Goal: Transaction & Acquisition: Purchase product/service

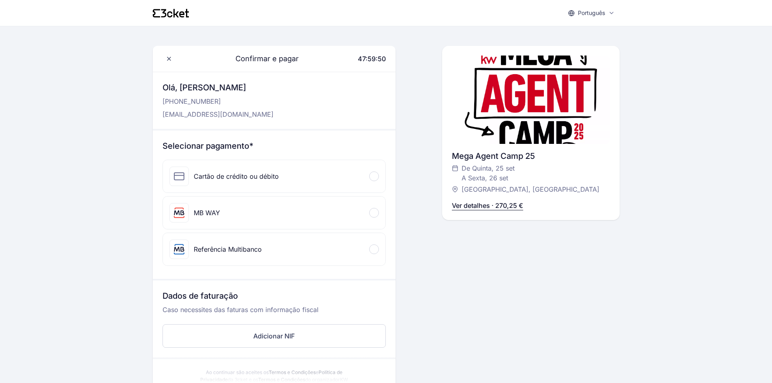
click at [369, 215] on div "MB WAY" at bounding box center [274, 213] width 222 height 32
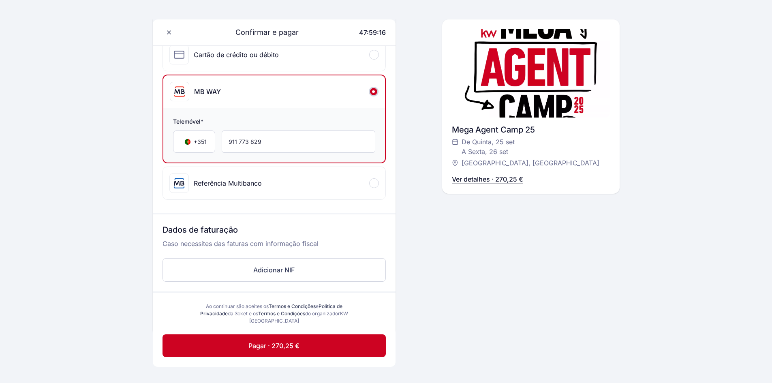
scroll to position [162, 0]
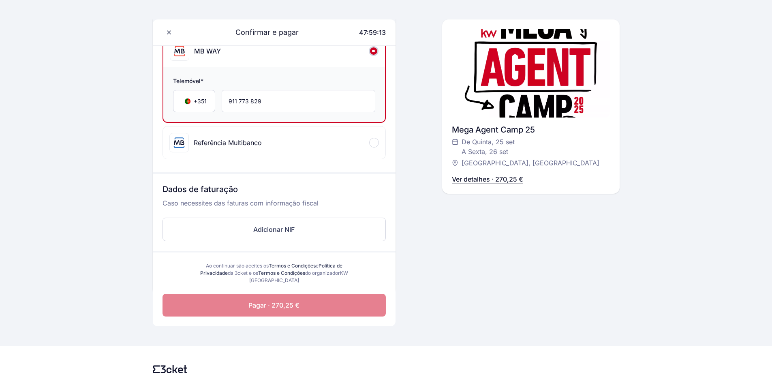
click at [274, 307] on span "Pagar · 270,25 €" at bounding box center [273, 305] width 51 height 10
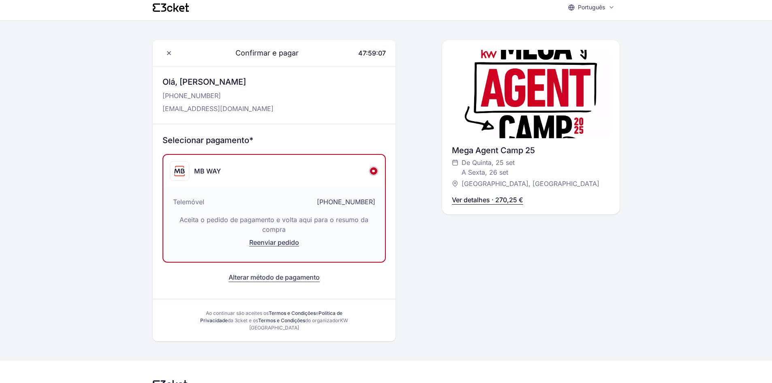
scroll to position [0, 0]
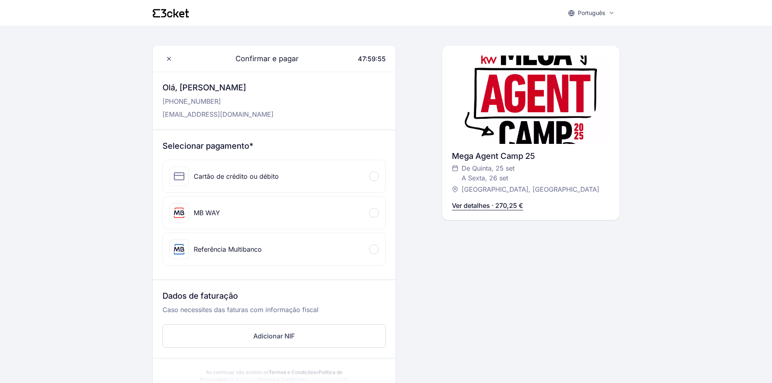
click at [376, 246] on div at bounding box center [374, 249] width 10 height 10
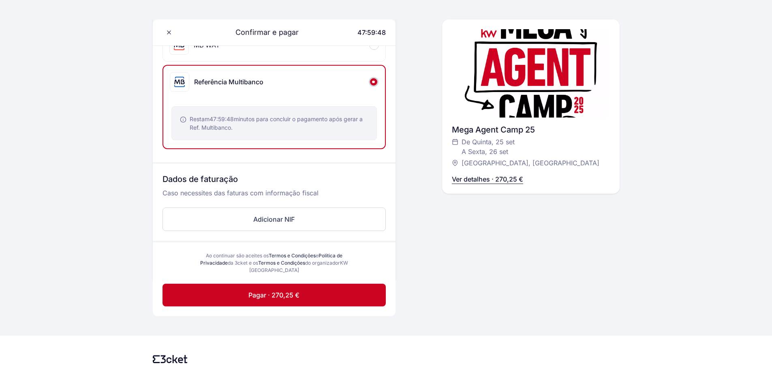
scroll to position [185, 0]
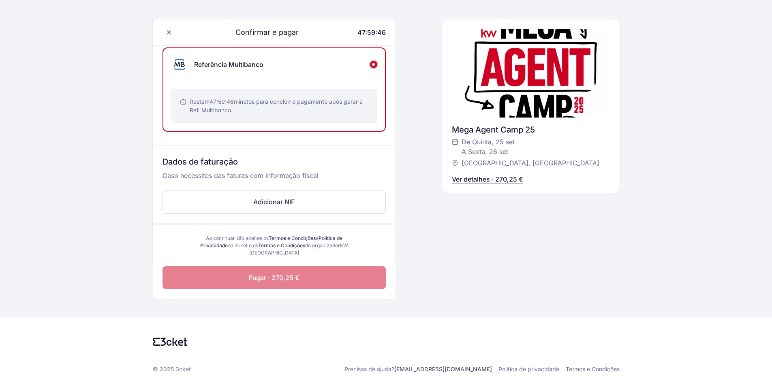
click at [276, 282] on span "Pagar · 270,25 €" at bounding box center [273, 278] width 51 height 10
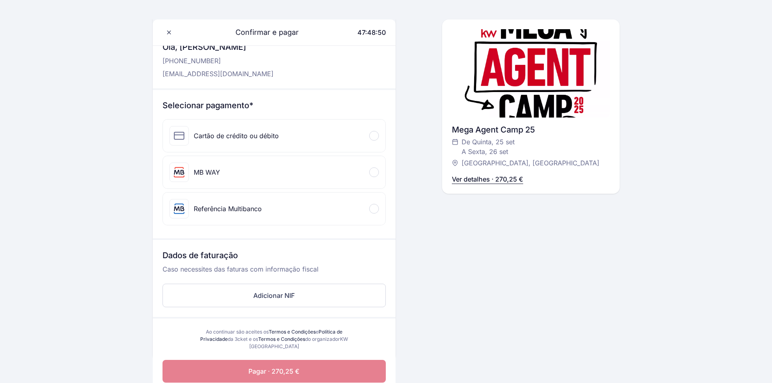
scroll to position [81, 0]
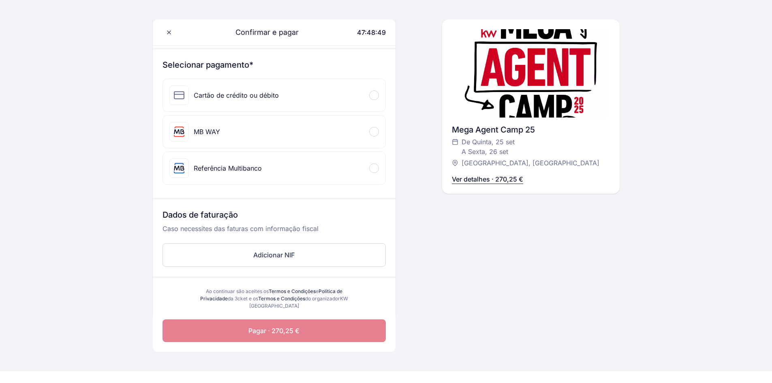
click at [472, 181] on p "Ver detalhes · 270,25 €" at bounding box center [487, 179] width 71 height 10
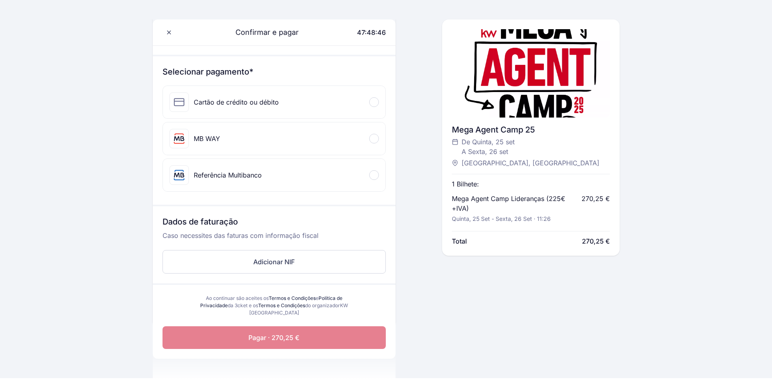
scroll to position [0, 0]
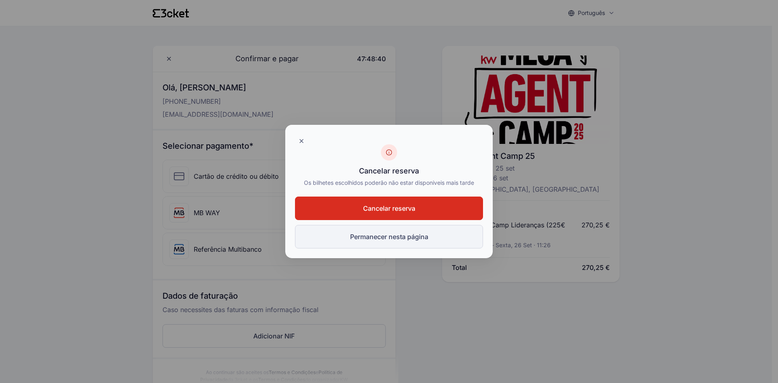
click at [395, 240] on button "Permanecer nesta página" at bounding box center [389, 237] width 188 height 24
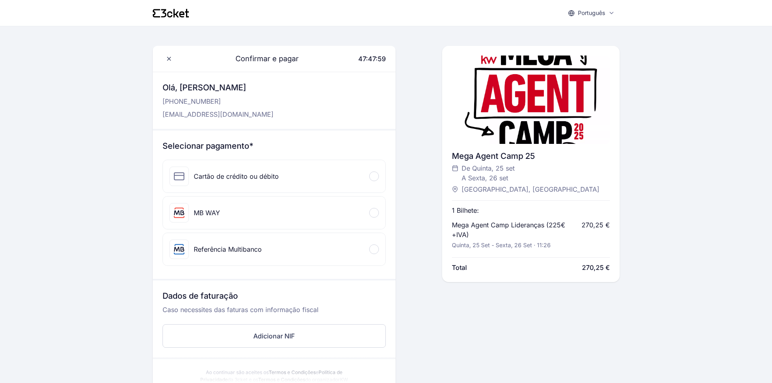
click at [364, 252] on div "Referência Multibanco" at bounding box center [274, 249] width 222 height 32
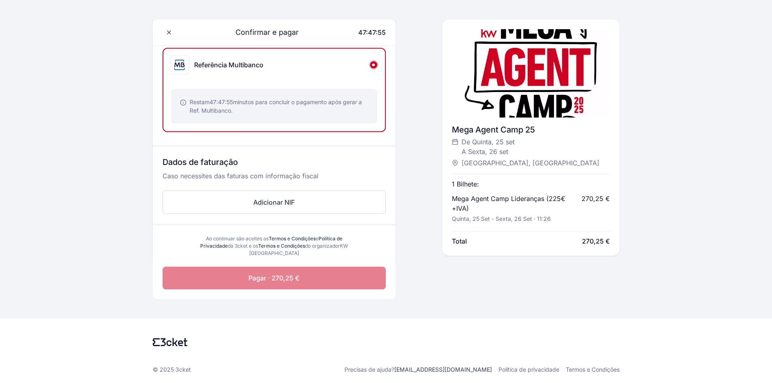
scroll to position [185, 0]
click at [297, 277] on span "Pagar · 270,25 €" at bounding box center [273, 278] width 51 height 10
